Goal: Information Seeking & Learning: Learn about a topic

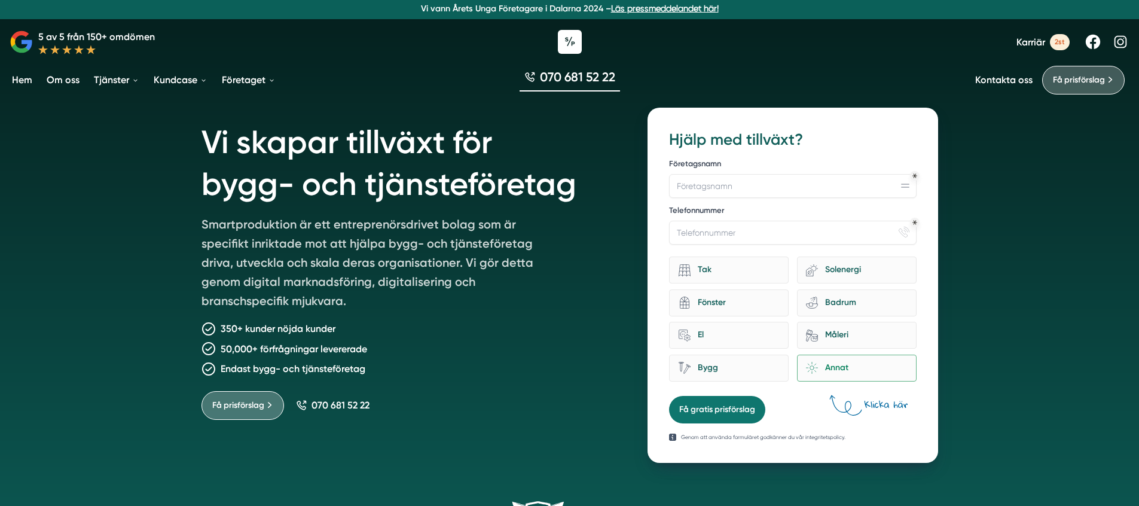
scroll to position [12, 0]
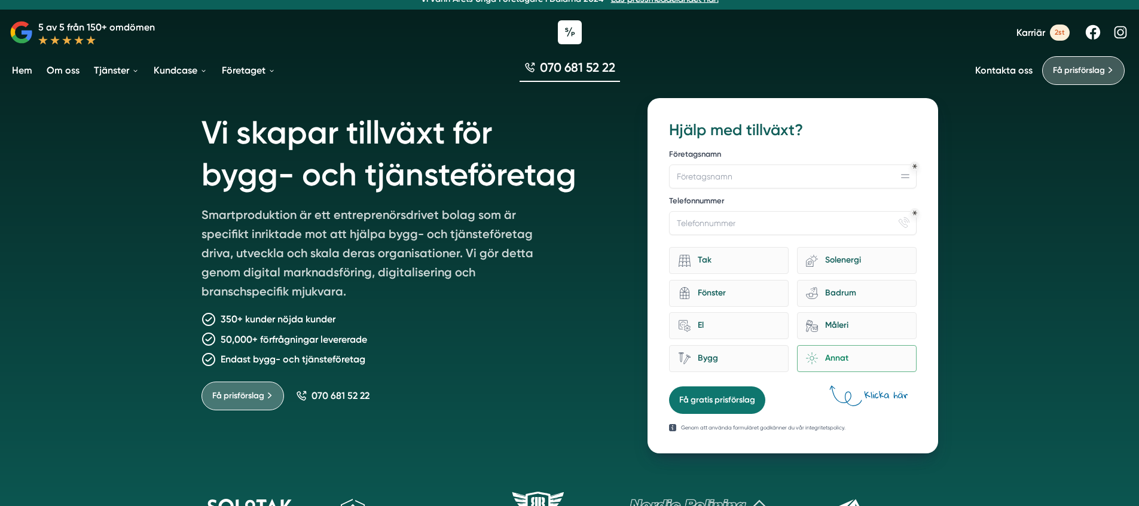
click at [267, 321] on p "350+ kunder nöjda kunder" at bounding box center [278, 319] width 115 height 15
click at [261, 334] on p "50,000+ förfrågningar levererade" at bounding box center [294, 339] width 147 height 15
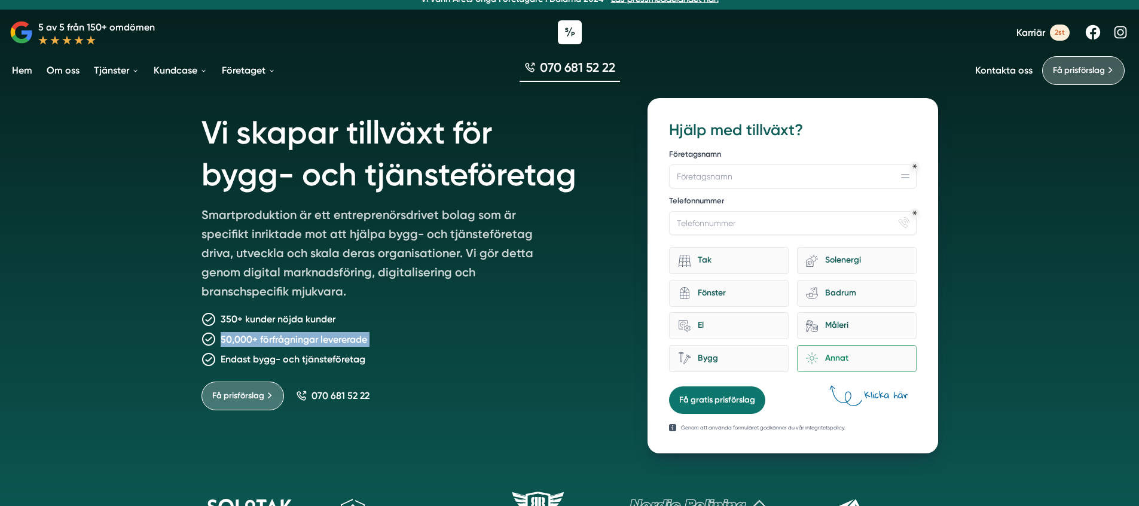
click at [261, 334] on p "50,000+ förfrågningar levererade" at bounding box center [294, 339] width 147 height 15
click at [260, 357] on p "Endast bygg- och tjänsteföretag" at bounding box center [293, 359] width 145 height 15
click at [263, 211] on p "Smartproduktion är ett entreprenörsdrivet bolag som är specifikt inriktade mot …" at bounding box center [374, 255] width 344 height 100
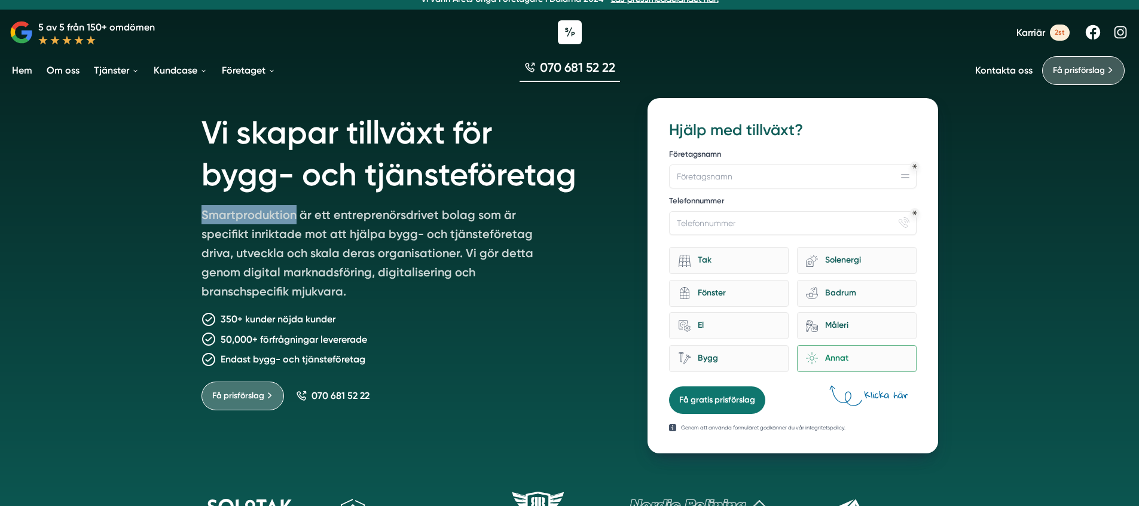
click at [263, 211] on p "Smartproduktion är ett entreprenörsdrivet bolag som är specifikt inriktade mot …" at bounding box center [374, 255] width 344 height 100
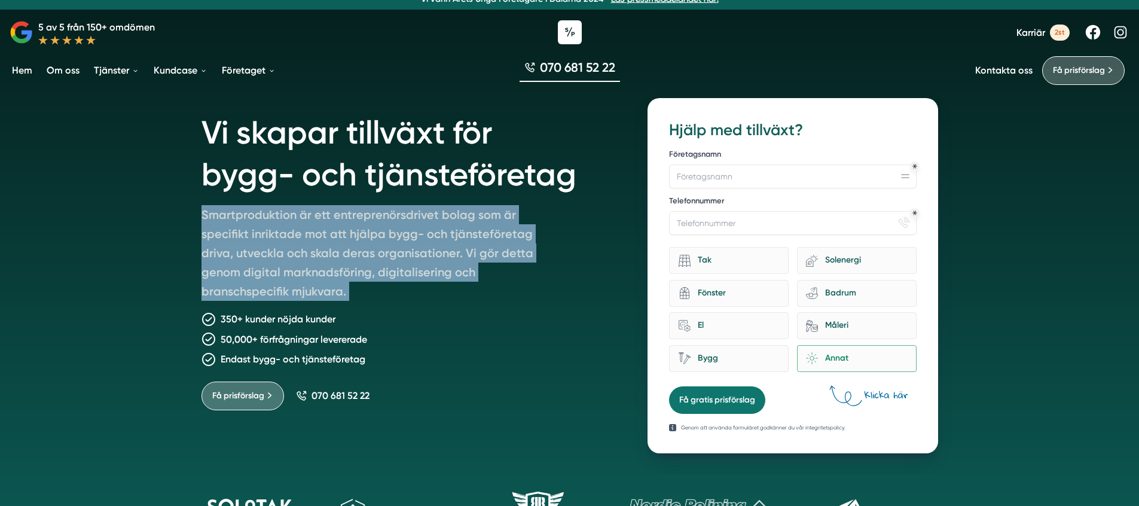
click at [263, 211] on p "Smartproduktion är ett entreprenörsdrivet bolag som är specifikt inriktade mot …" at bounding box center [374, 255] width 344 height 100
click at [258, 226] on p "Smartproduktion är ett entreprenörsdrivet bolag som är specifikt inriktade mot …" at bounding box center [374, 255] width 344 height 100
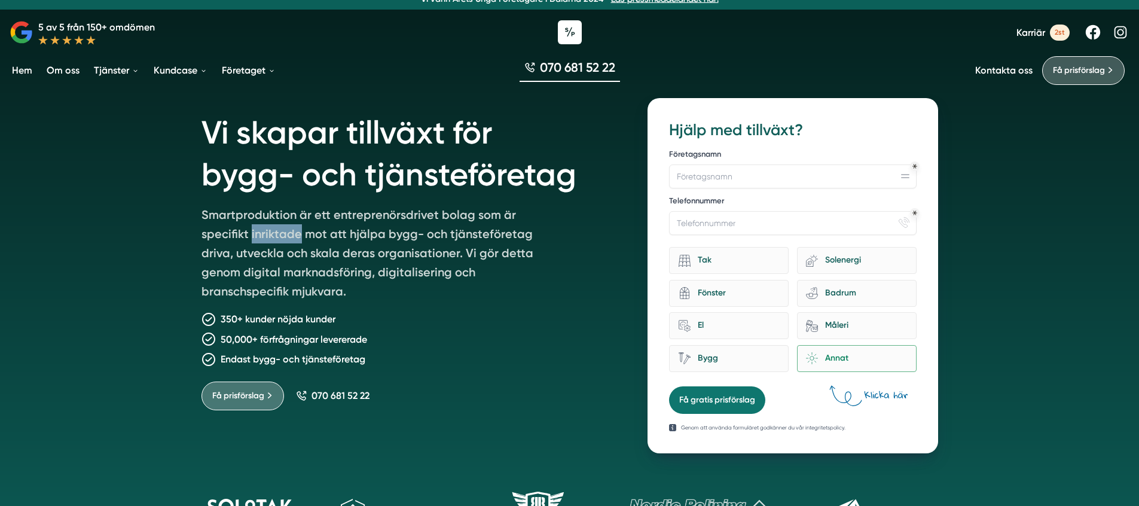
click at [258, 226] on p "Smartproduktion är ett entreprenörsdrivet bolag som är specifikt inriktade mot …" at bounding box center [374, 255] width 344 height 100
click at [314, 243] on p "Smartproduktion är ett entreprenörsdrivet bolag som är specifikt inriktade mot …" at bounding box center [374, 255] width 344 height 100
click at [391, 287] on p "Smartproduktion är ett entreprenörsdrivet bolag som är specifikt inriktade mot …" at bounding box center [374, 255] width 344 height 100
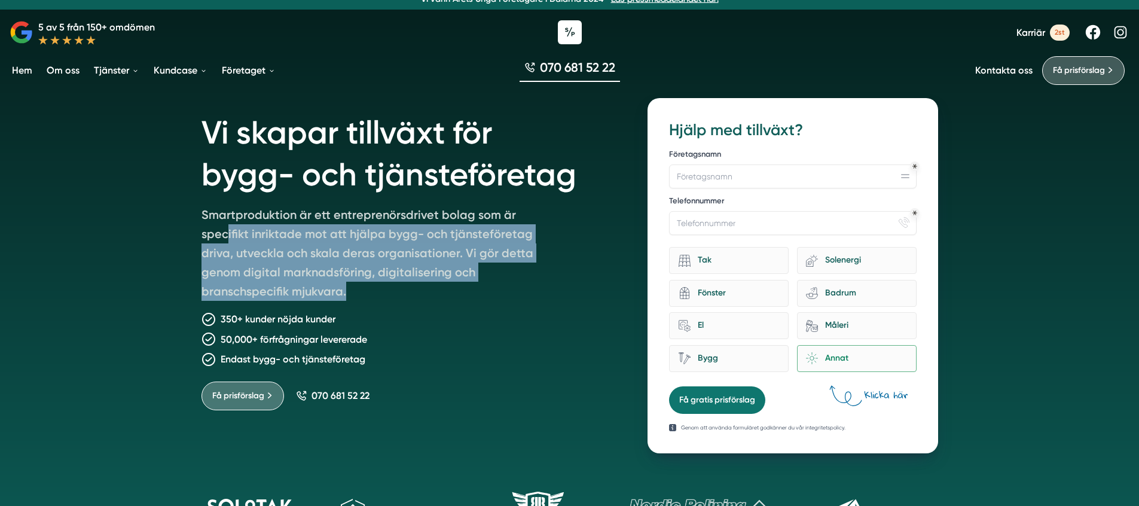
drag, startPoint x: 398, startPoint y: 295, endPoint x: 218, endPoint y: 241, distance: 188.1
click at [218, 241] on p "Smartproduktion är ett entreprenörsdrivet bolag som är specifikt inriktade mot …" at bounding box center [374, 255] width 344 height 100
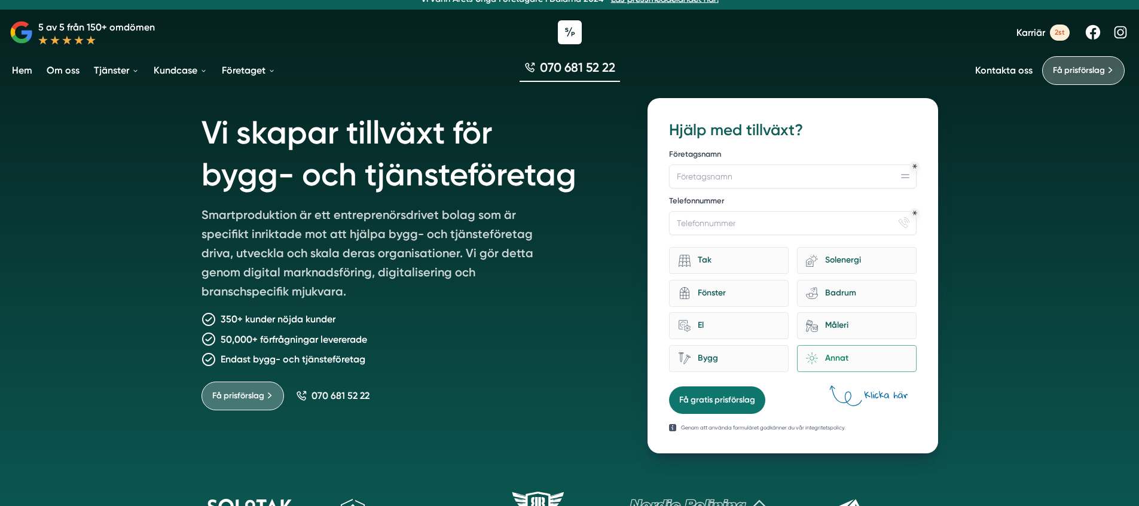
drag, startPoint x: 218, startPoint y: 241, endPoint x: 213, endPoint y: 233, distance: 9.5
click at [218, 239] on p "Smartproduktion är ett entreprenörsdrivet bolag som är specifikt inriktade mot …" at bounding box center [374, 255] width 344 height 100
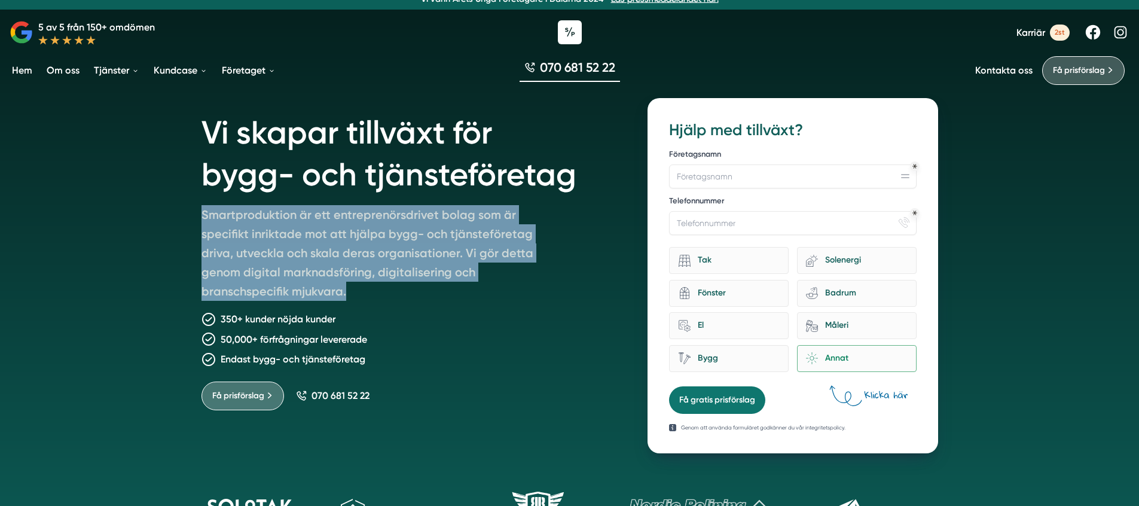
drag, startPoint x: 199, startPoint y: 220, endPoint x: 365, endPoint y: 298, distance: 183.2
click at [358, 297] on div "Vi skapar tillväxt för bygg- och tjänsteföretag Smartproduktion är ett entrepre…" at bounding box center [569, 269] width 765 height 370
click at [368, 300] on p "Smartproduktion är ett entreprenörsdrivet bolag som är specifikt inriktade mot …" at bounding box center [374, 255] width 344 height 100
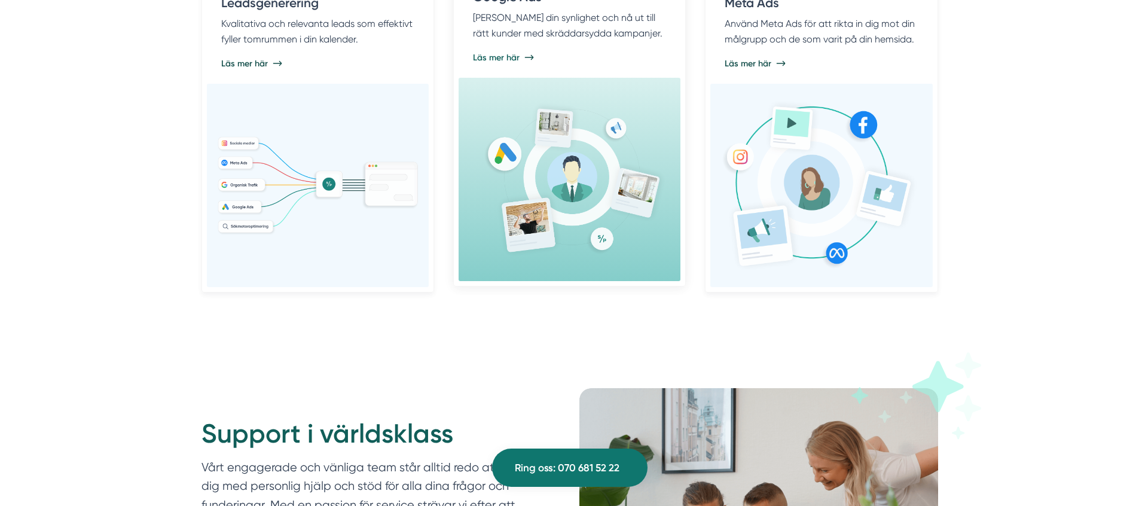
scroll to position [1469, 0]
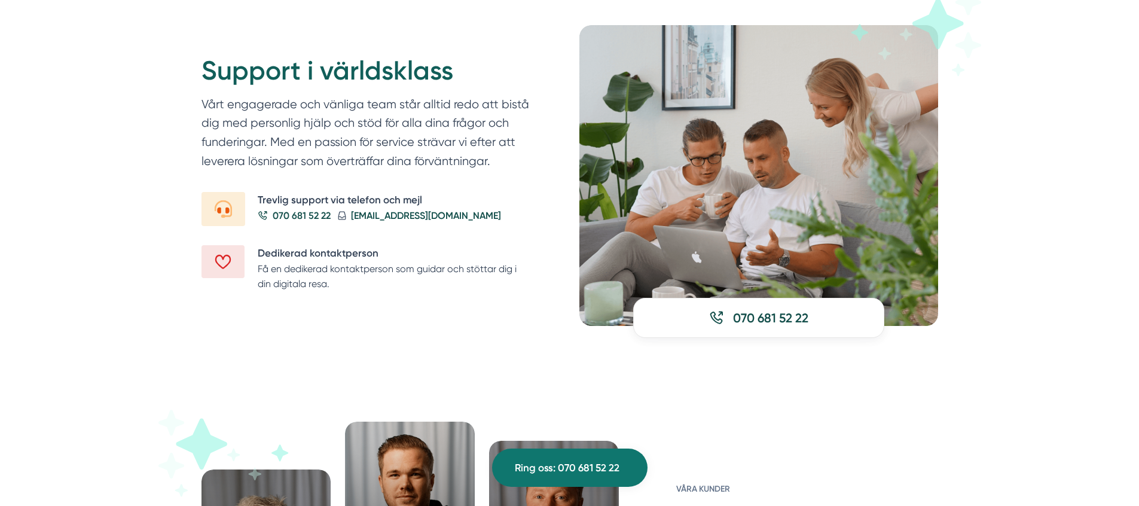
click at [284, 263] on p "Få en dedikerad kontaktperson som guidar och stöttar dig i din digitala resa." at bounding box center [394, 276] width 273 height 30
click at [322, 111] on p "Vårt engagerade och vänliga team står alltid redo att bistå dig med personlig h…" at bounding box center [367, 135] width 330 height 81
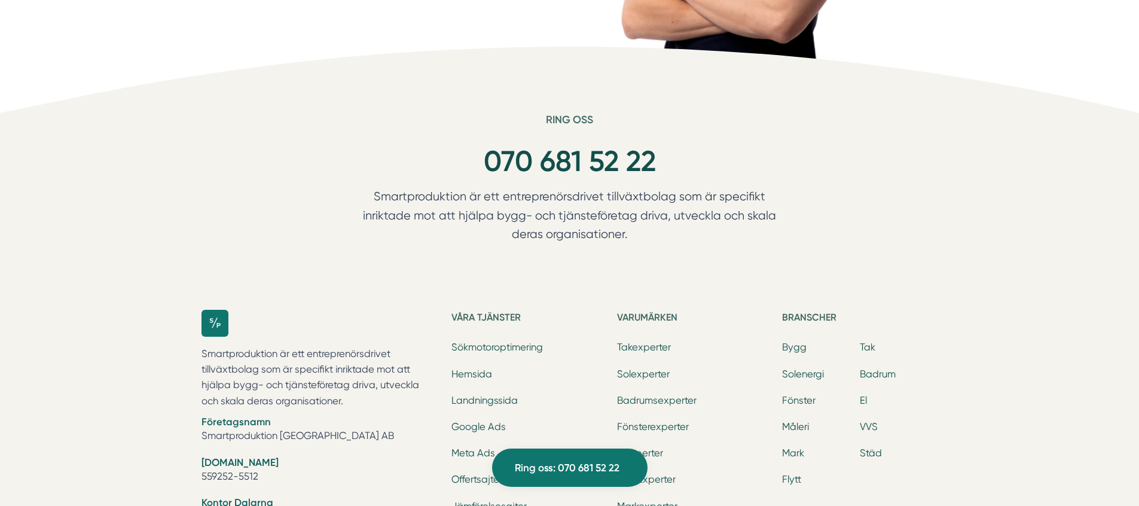
scroll to position [4058, 0]
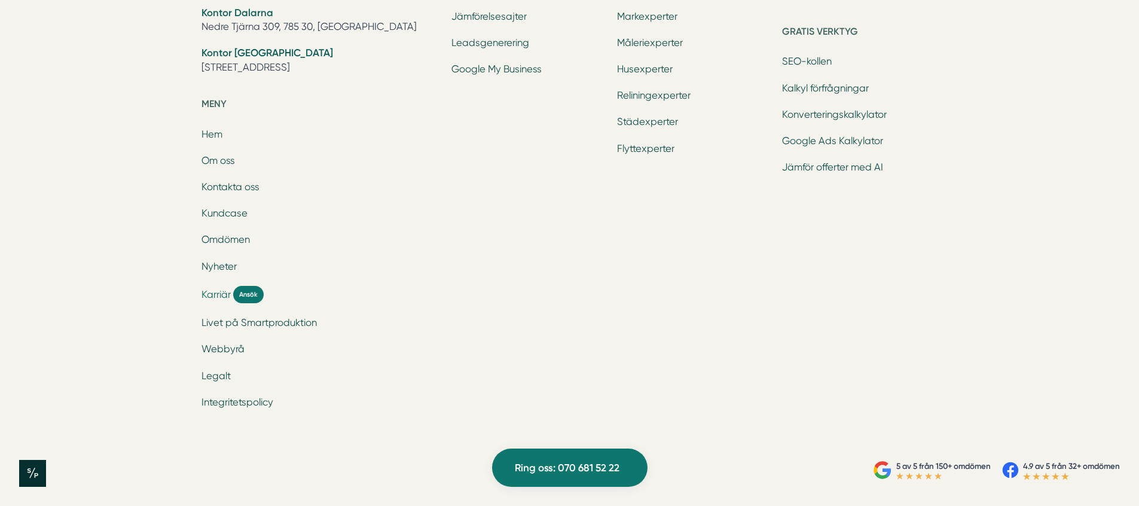
click at [206, 301] on span "Karriär" at bounding box center [216, 295] width 29 height 14
click at [218, 294] on span "Karriär" at bounding box center [216, 295] width 29 height 14
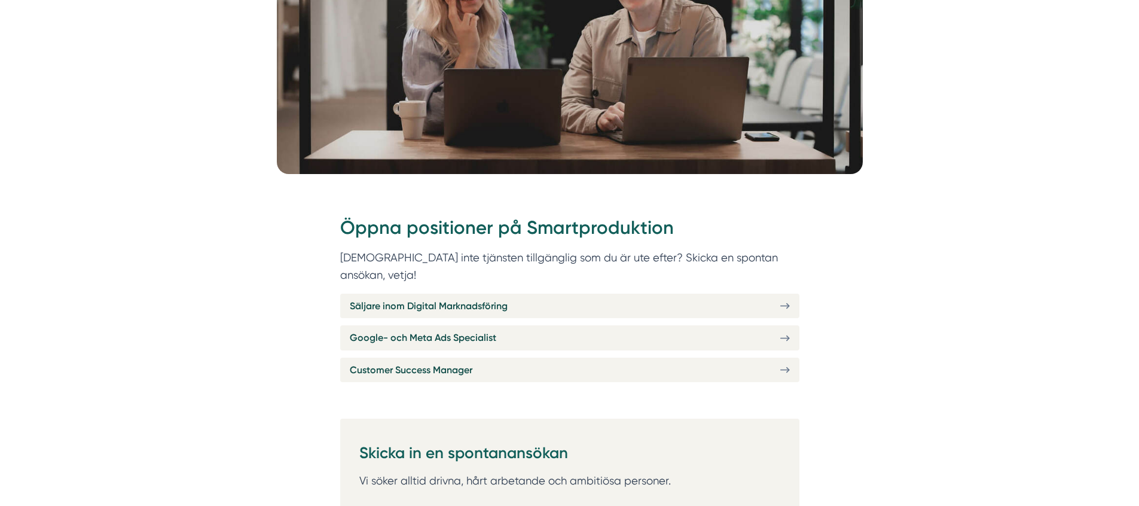
scroll to position [389, 0]
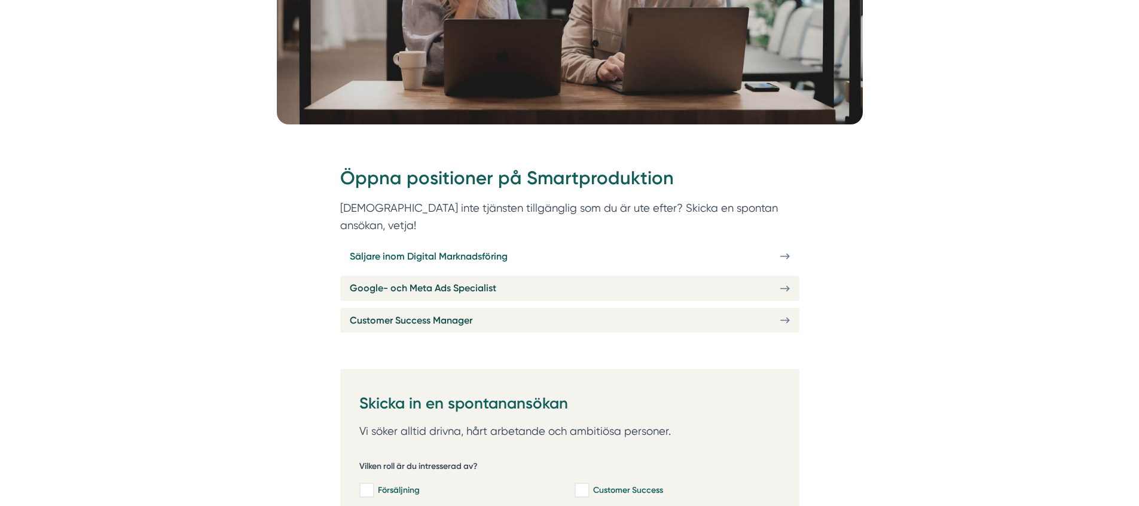
click at [409, 249] on span "Säljare inom Digital Marknadsföring" at bounding box center [429, 256] width 158 height 15
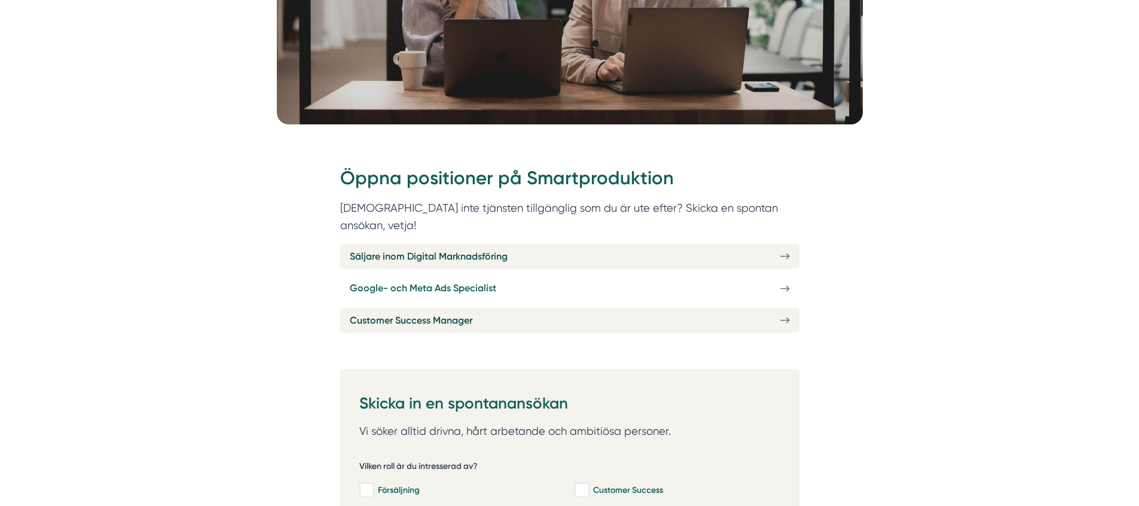
click at [399, 280] on span "Google- och Meta Ads Specialist" at bounding box center [423, 287] width 147 height 15
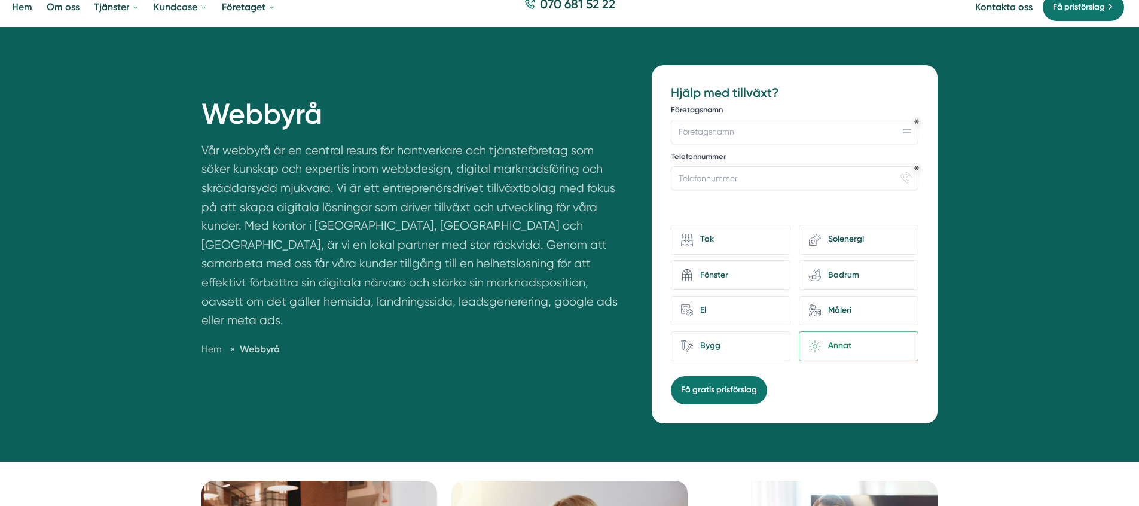
click at [417, 193] on p "Vår webbyrå är en central resurs för hantverkare och tjänsteföretag som söker k…" at bounding box center [413, 238] width 422 height 195
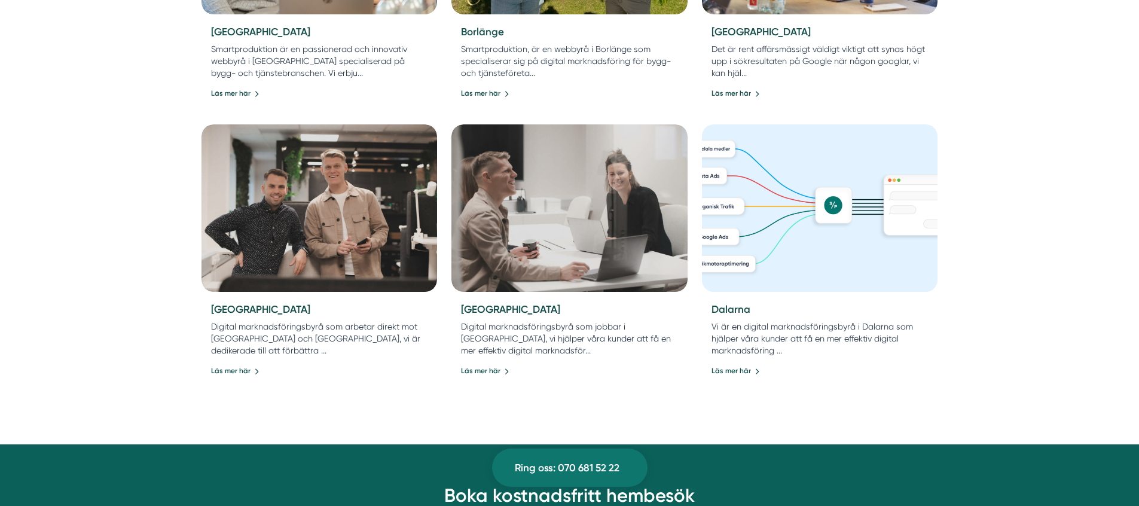
scroll to position [967, 0]
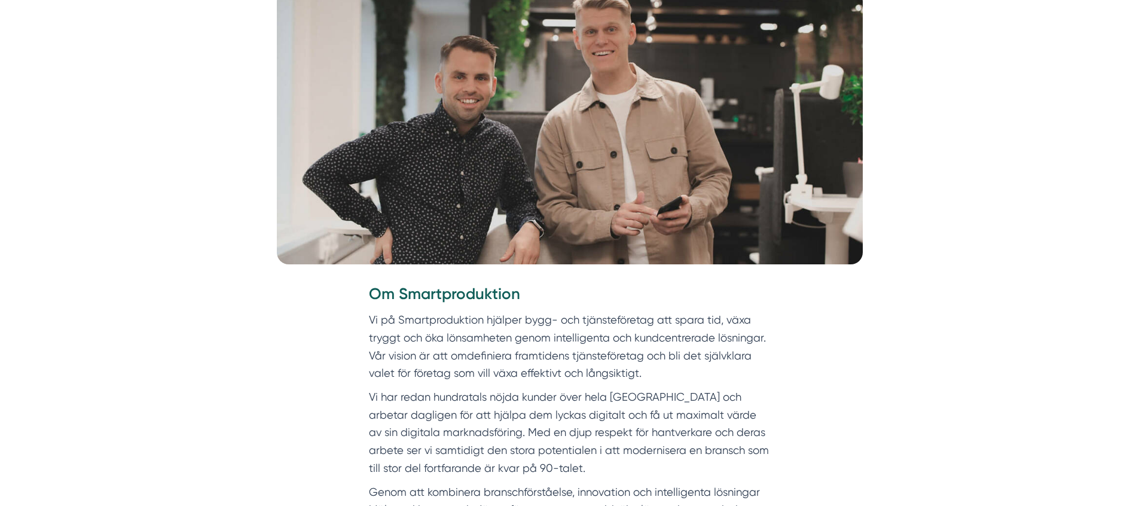
scroll to position [338, 0]
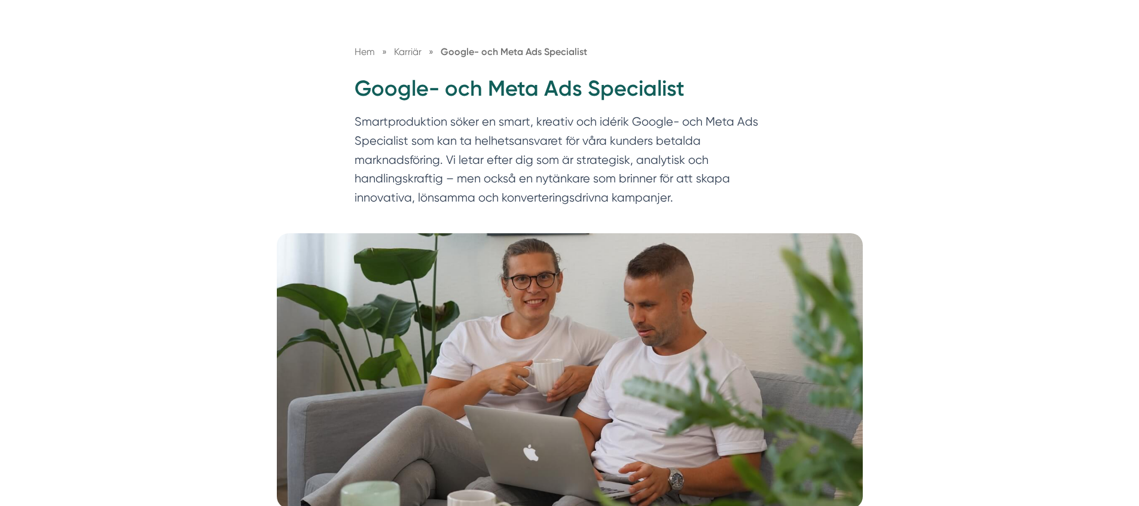
scroll to position [111, 0]
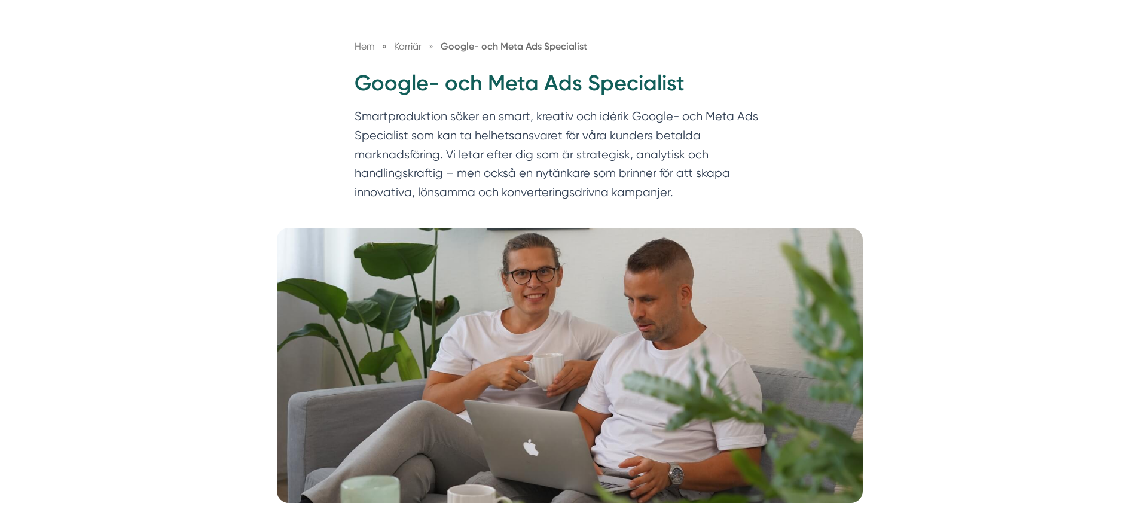
click at [401, 125] on p "Smartproduktion söker en smart, kreativ och idérik Google- och Meta Ads Special…" at bounding box center [570, 157] width 431 height 100
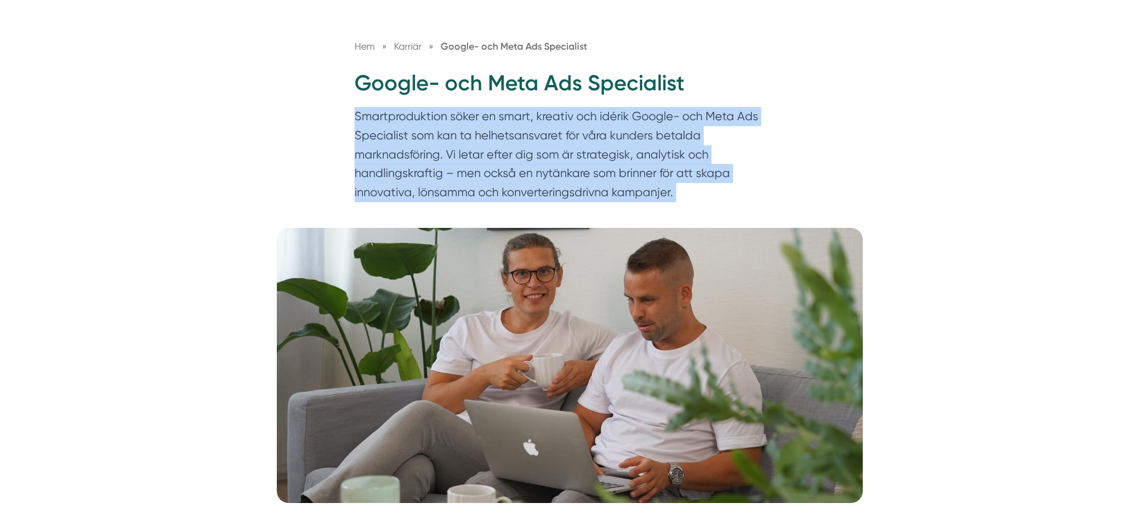
click at [401, 125] on p "Smartproduktion söker en smart, kreativ och idérik Google- och Meta Ads Special…" at bounding box center [570, 157] width 431 height 100
click at [407, 152] on p "Smartproduktion söker en smart, kreativ och idérik Google- och Meta Ads Special…" at bounding box center [570, 157] width 431 height 100
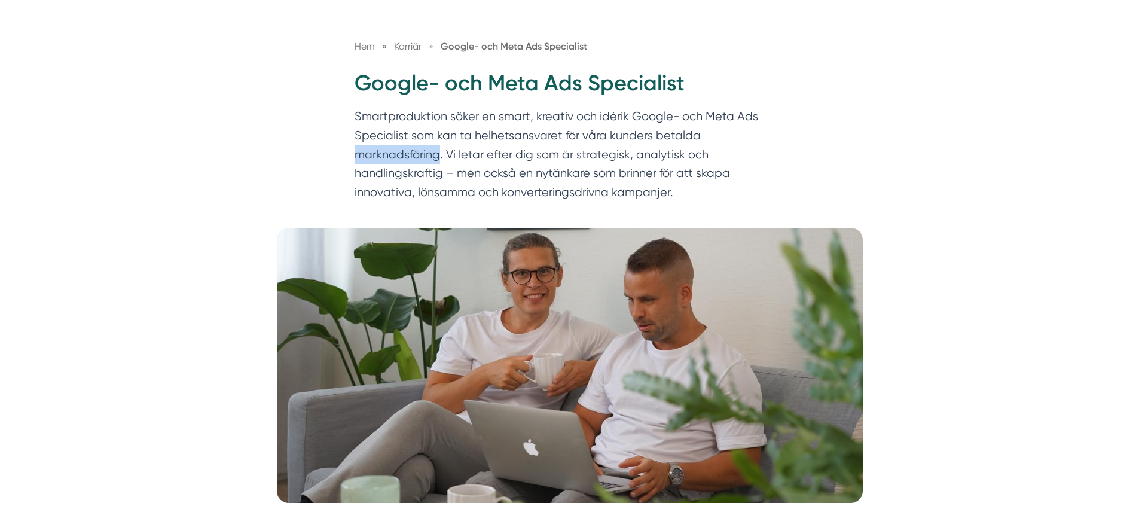
click at [407, 152] on p "Smartproduktion söker en smart, kreativ och idérik Google- och Meta Ads Special…" at bounding box center [570, 157] width 431 height 100
click at [428, 132] on p "Smartproduktion söker en smart, kreativ och idérik Google- och Meta Ads Special…" at bounding box center [570, 157] width 431 height 100
click at [423, 144] on p "Smartproduktion söker en smart, kreativ och idérik Google- och Meta Ads Special…" at bounding box center [570, 157] width 431 height 100
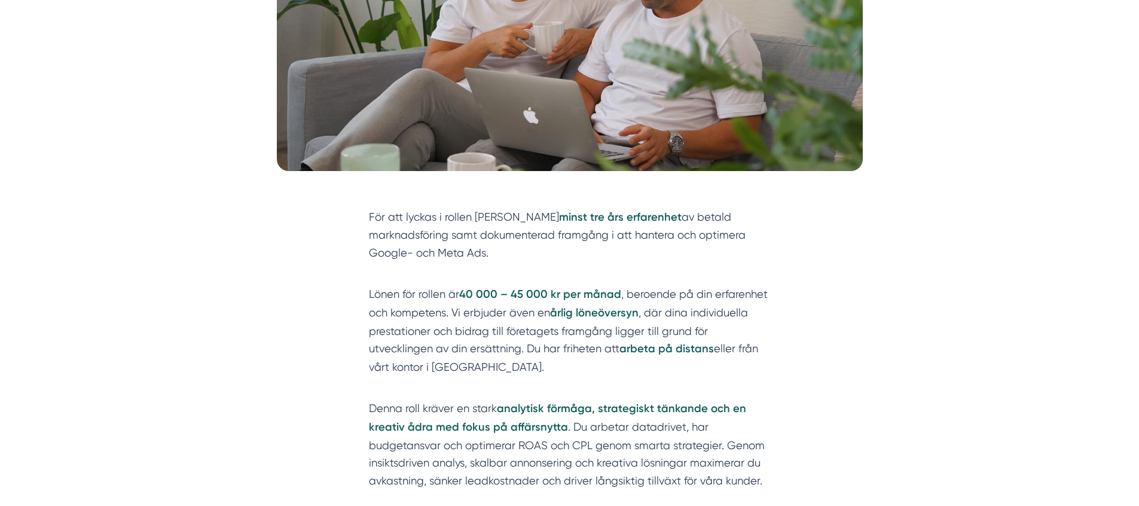
scroll to position [477, 0]
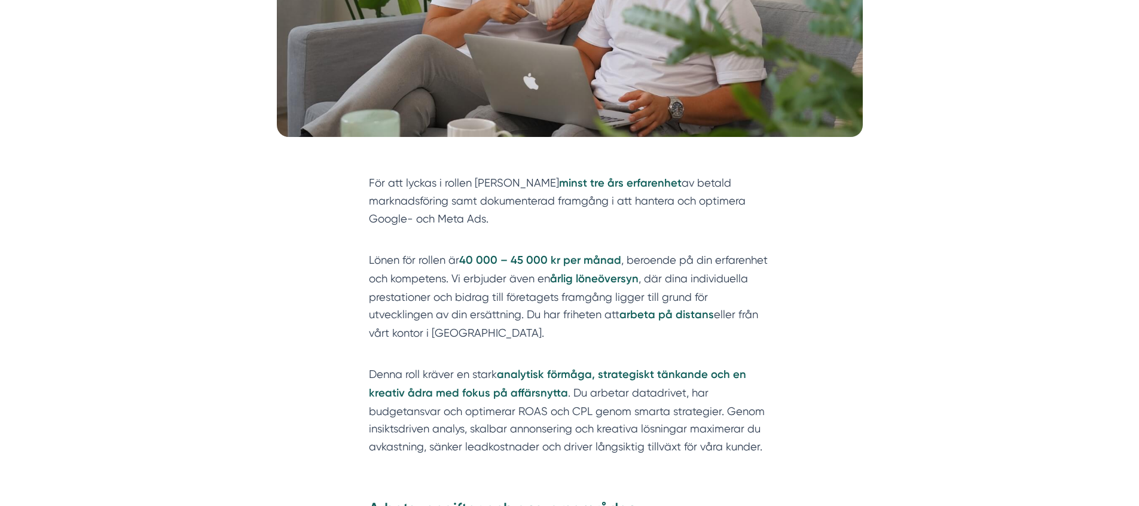
click at [455, 274] on p "Lönen för rollen är 40 000 – 45 000 kr per månad , beroende på din erfarenhet o…" at bounding box center [570, 305] width 402 height 108
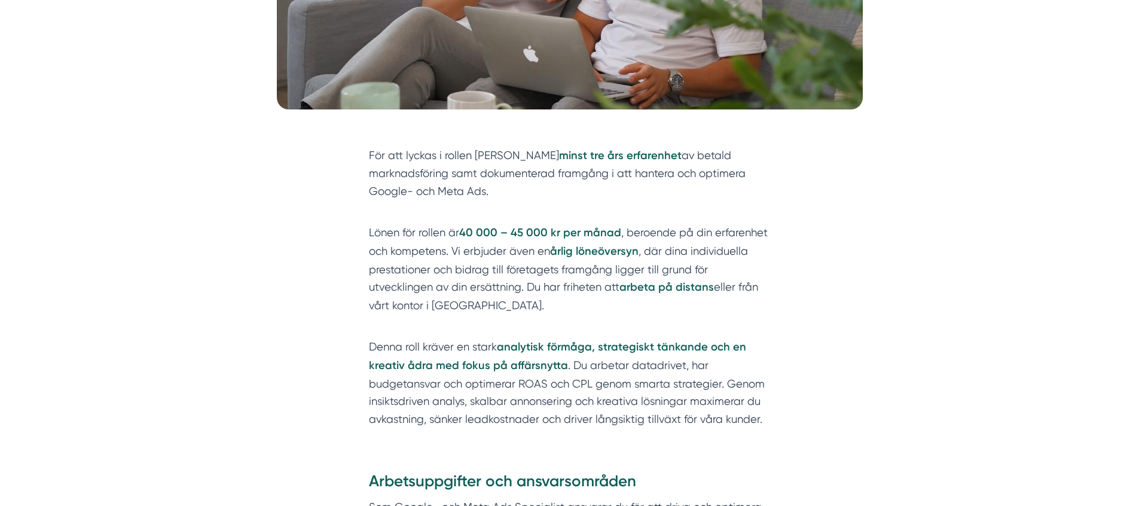
scroll to position [526, 0]
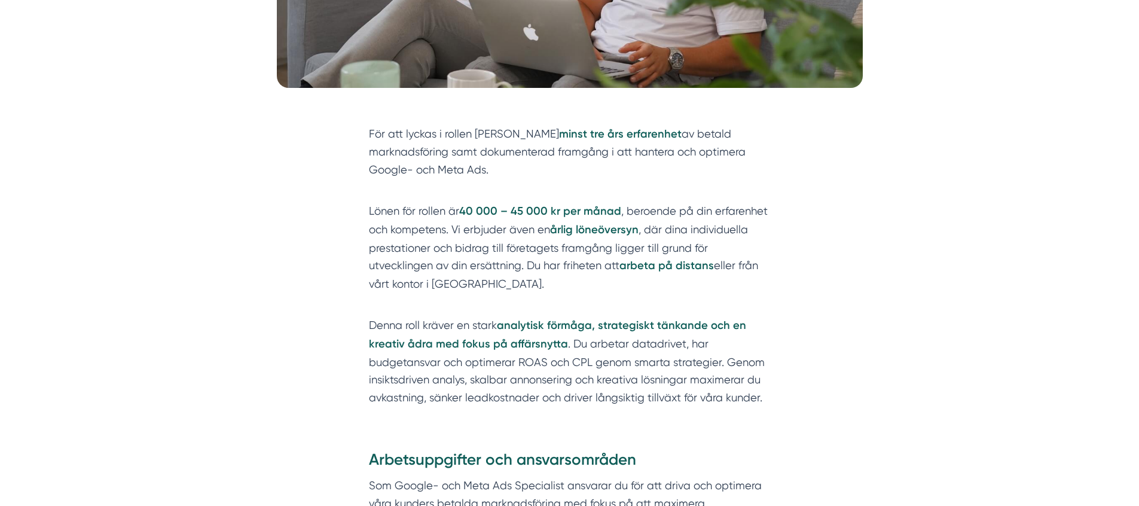
click at [557, 365] on p "Denna roll kräver en stark analytisk förmåga, strategiskt tänkande och en kreat…" at bounding box center [570, 361] width 402 height 90
click at [536, 382] on p "Denna roll kräver en stark analytisk förmåga, strategiskt tänkande och en kreat…" at bounding box center [570, 361] width 402 height 90
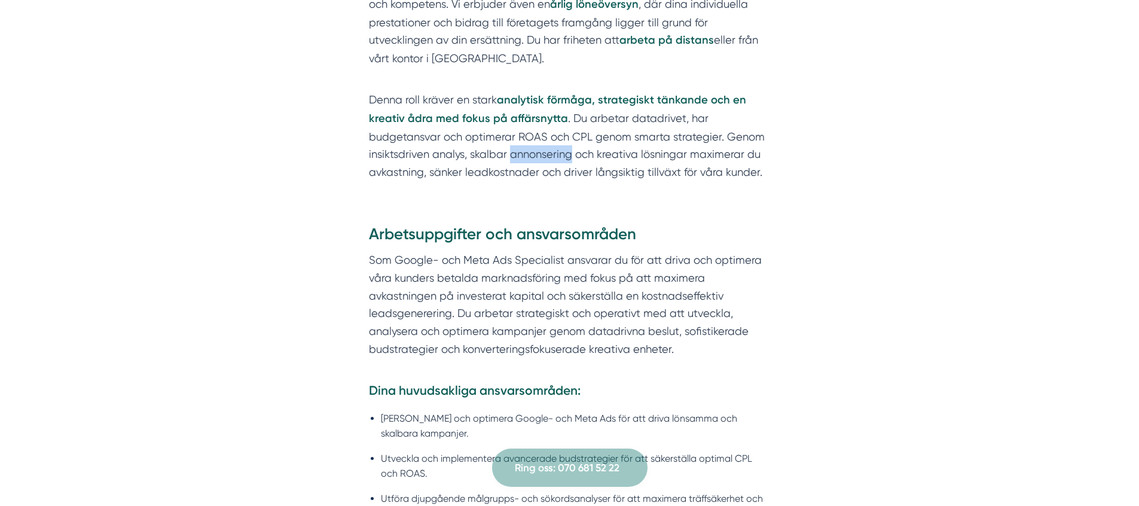
scroll to position [759, 0]
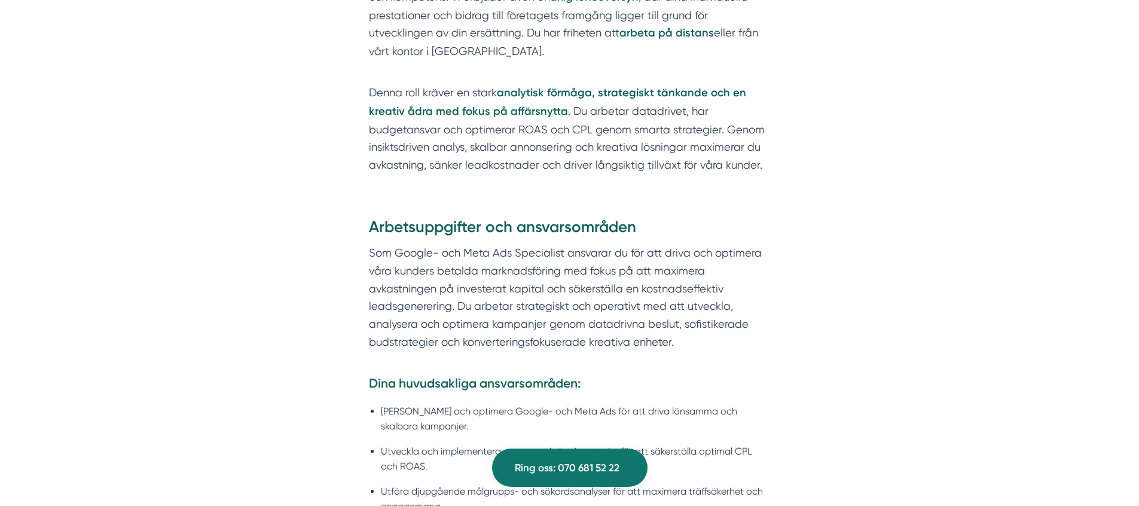
click at [412, 260] on p "Som Google- och Meta Ads Specialist ansvarar du för att driva och optimera våra…" at bounding box center [570, 306] width 402 height 124
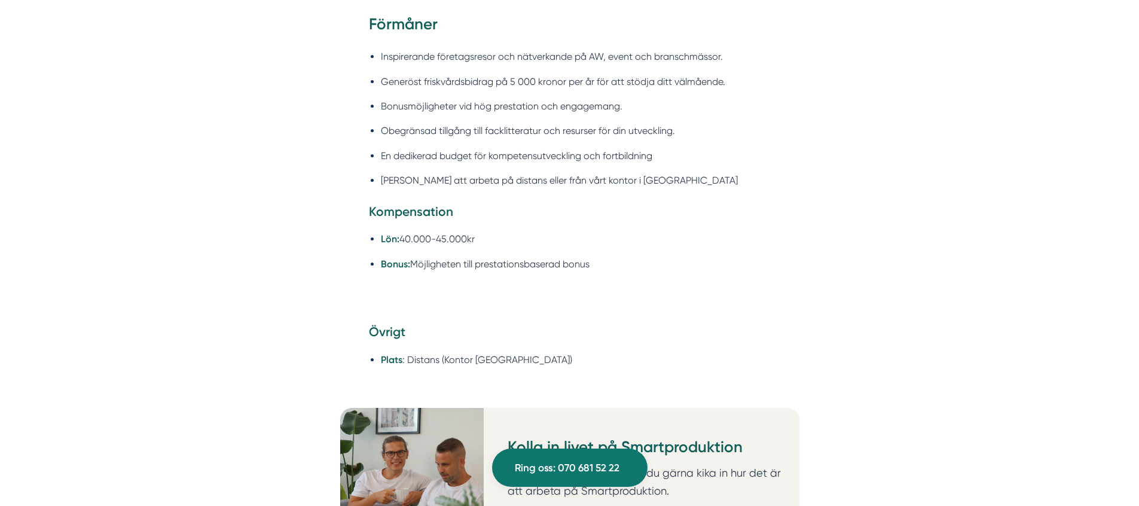
scroll to position [1869, 0]
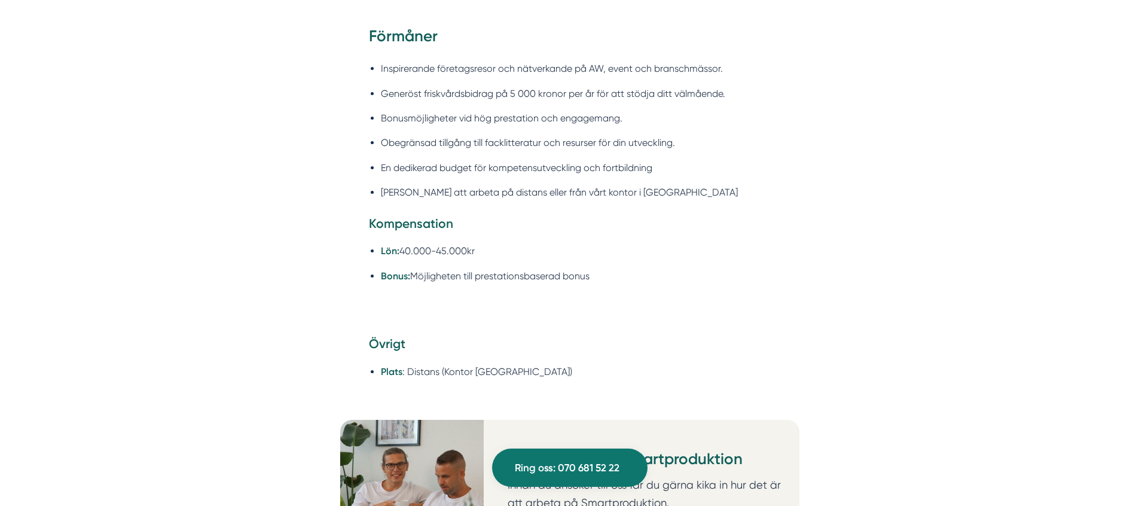
click at [381, 80] on ul "Inspirerande företagsresor och nätverkande på AW, event och branschmässor. Gene…" at bounding box center [570, 133] width 402 height 161
click at [388, 70] on li "Inspirerande företagsresor och nätverkande på AW, event och branschmässor." at bounding box center [576, 68] width 390 height 15
click at [421, 90] on li "Generöst friskvårdsbidrag på 5 000 kronor per år för att stödja ditt välmående." at bounding box center [576, 93] width 390 height 15
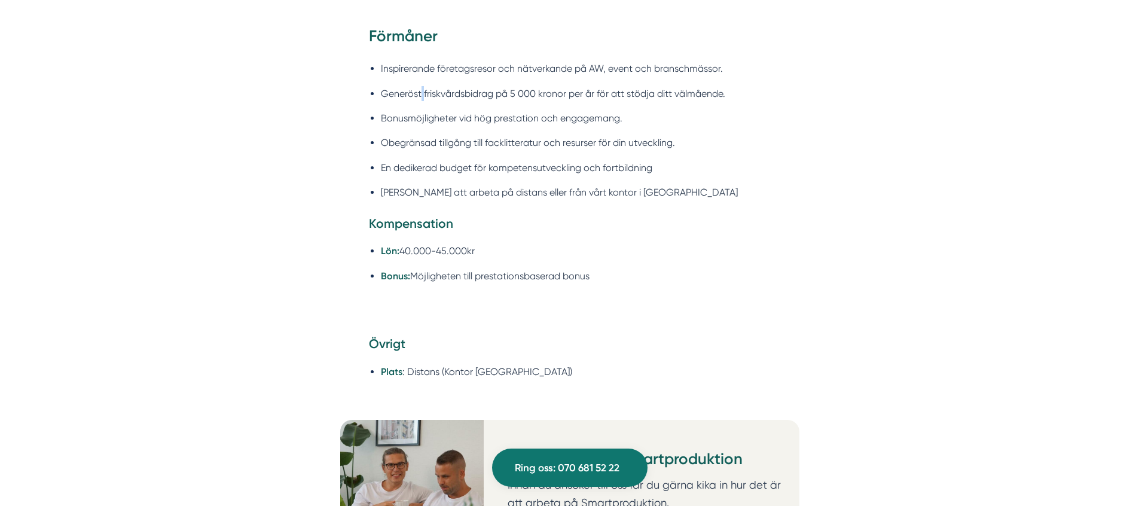
click at [421, 90] on li "Generöst friskvårdsbidrag på 5 000 kronor per år för att stödja ditt välmående." at bounding box center [576, 93] width 390 height 15
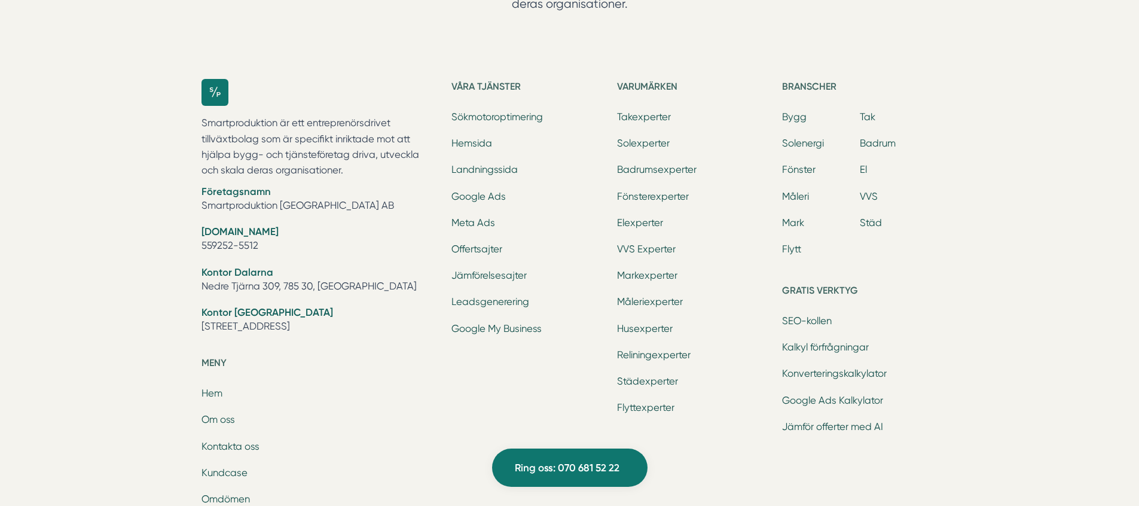
scroll to position [4575, 0]
click at [283, 307] on li "Kontor [GEOGRAPHIC_DATA] [STREET_ADDRESS]" at bounding box center [320, 322] width 236 height 30
click at [274, 267] on li "Kontor Dalarna Nedre Tjärna 309, 785 30, [GEOGRAPHIC_DATA]" at bounding box center [320, 282] width 236 height 30
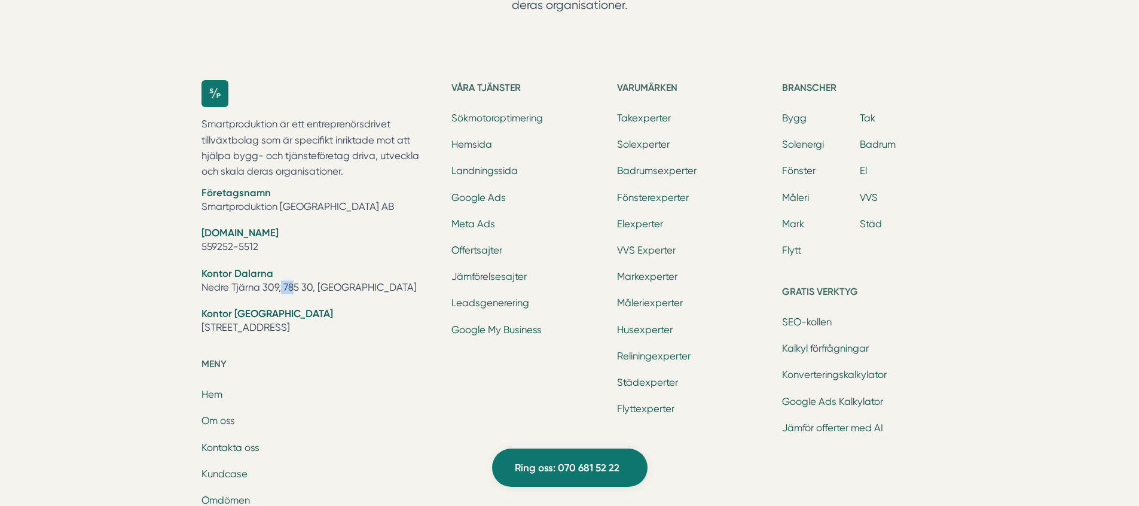
click at [274, 267] on li "Kontor Dalarna Nedre Tjärna 309, 785 30, [GEOGRAPHIC_DATA]" at bounding box center [320, 282] width 236 height 30
click at [296, 307] on li "Kontor [GEOGRAPHIC_DATA] [STREET_ADDRESS]" at bounding box center [320, 322] width 236 height 30
